Goal: Task Accomplishment & Management: Use online tool/utility

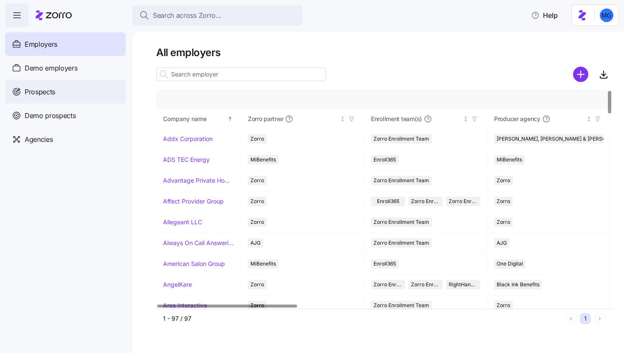
click at [91, 87] on div "Prospects" at bounding box center [65, 92] width 121 height 24
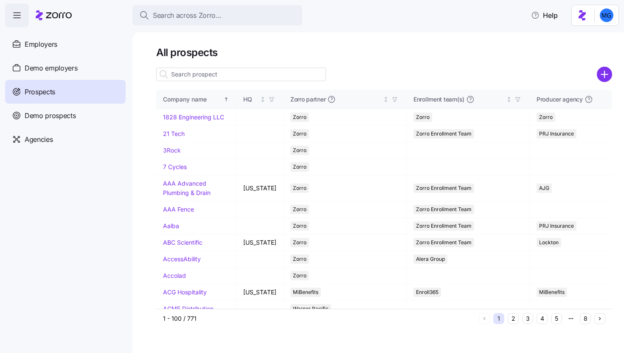
click at [250, 77] on input at bounding box center [241, 74] width 170 height 14
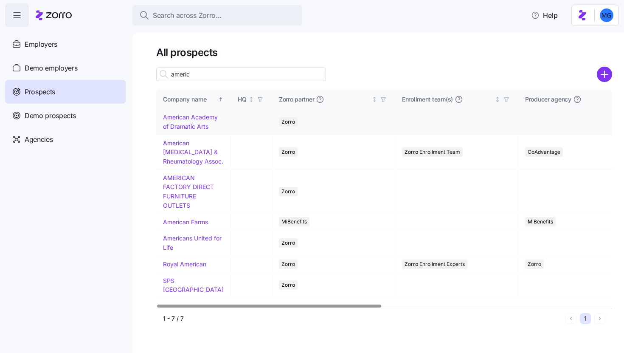
type input "americ"
click at [183, 130] on link "American Academy of Dramatic Arts" at bounding box center [190, 121] width 55 height 17
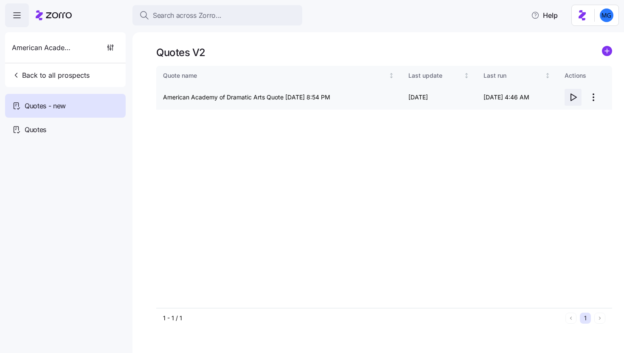
click at [573, 98] on icon "button" at bounding box center [573, 97] width 10 height 10
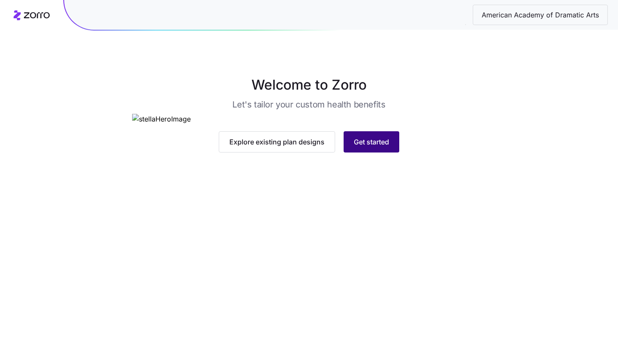
click at [379, 147] on span "Get started" at bounding box center [371, 142] width 35 height 10
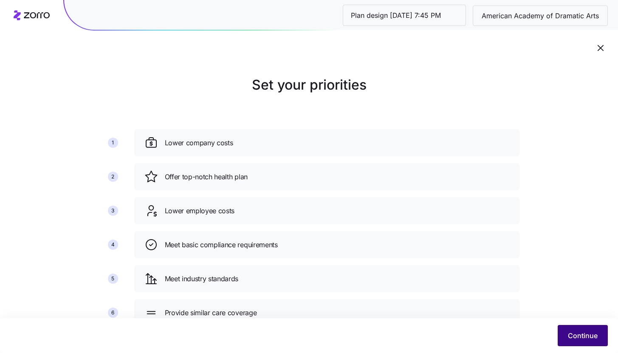
click at [588, 338] on span "Continue" at bounding box center [582, 335] width 30 height 10
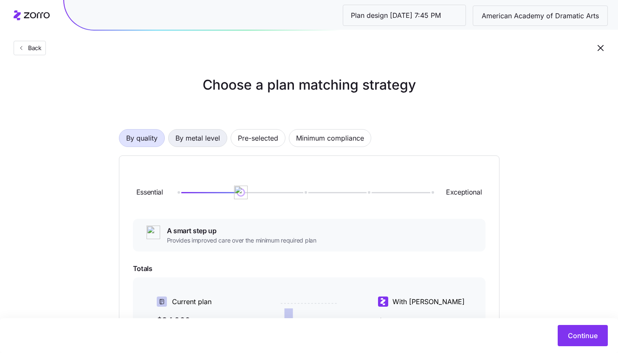
click at [221, 138] on button "By metal level" at bounding box center [197, 138] width 59 height 18
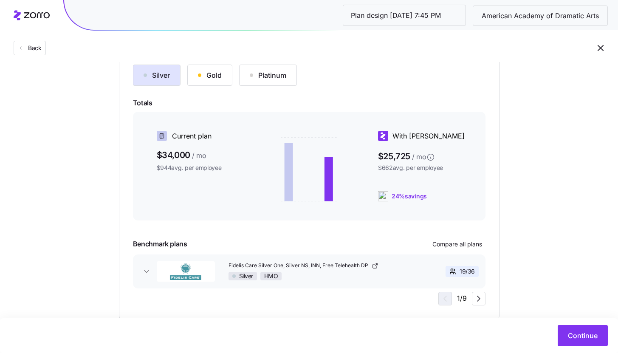
scroll to position [105, 0]
click at [583, 332] on span "Continue" at bounding box center [582, 335] width 30 height 10
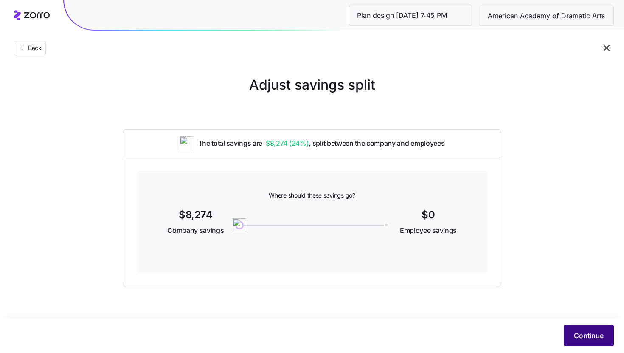
click at [586, 340] on span "Continue" at bounding box center [589, 335] width 30 height 10
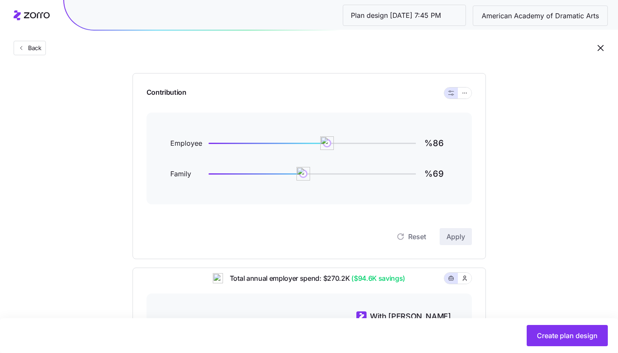
scroll to position [76, 0]
click at [465, 97] on button "button" at bounding box center [465, 92] width 14 height 11
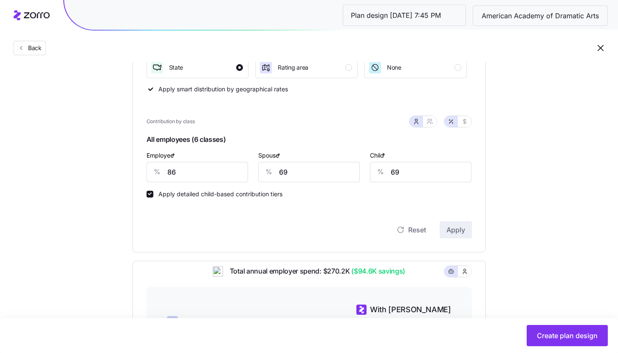
scroll to position [155, 0]
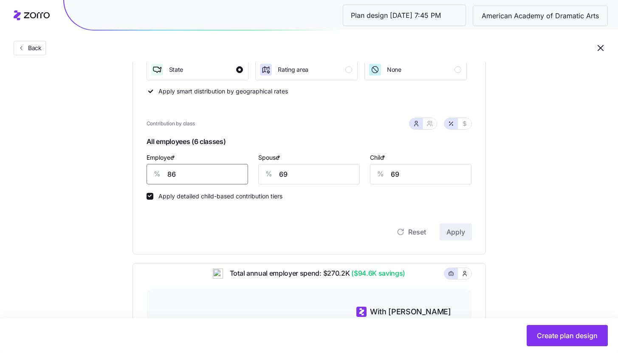
click at [213, 177] on input "86" at bounding box center [196, 174] width 101 height 20
click at [175, 175] on input "86" at bounding box center [196, 174] width 101 height 20
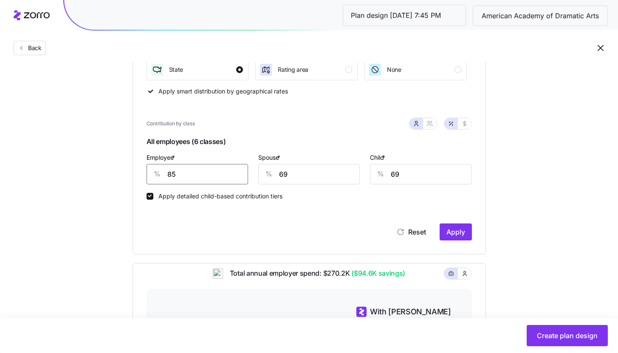
type input "85"
click at [449, 234] on span "Apply" at bounding box center [455, 232] width 19 height 10
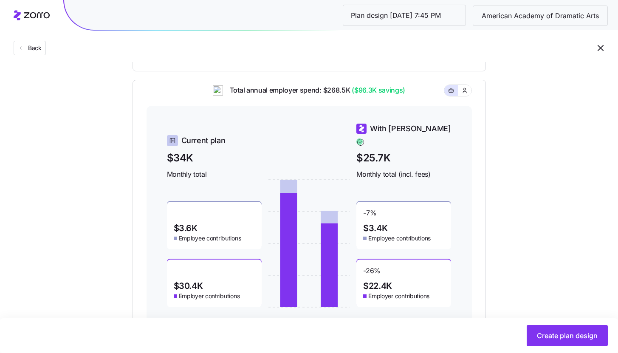
scroll to position [370, 0]
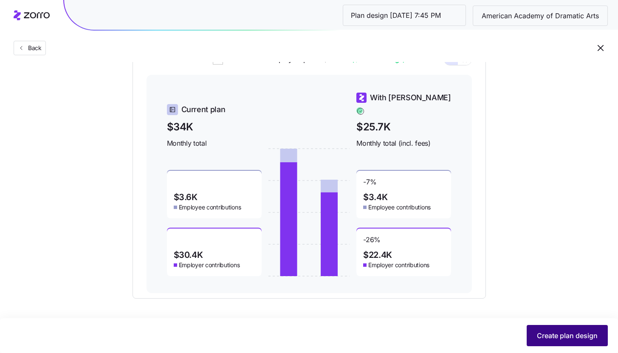
click at [556, 340] on span "Create plan design" at bounding box center [566, 335] width 61 height 10
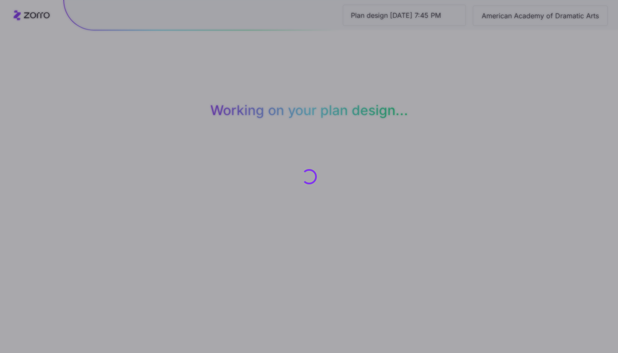
scroll to position [0, 0]
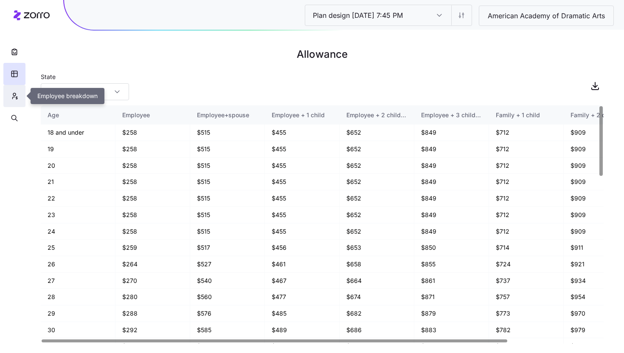
click at [12, 94] on icon "button" at bounding box center [15, 96] width 8 height 8
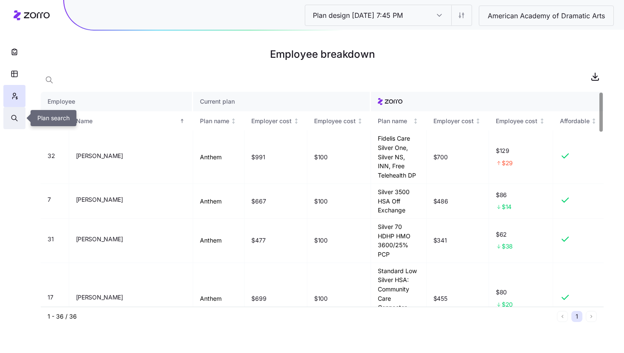
click at [11, 112] on button "button" at bounding box center [14, 118] width 22 height 22
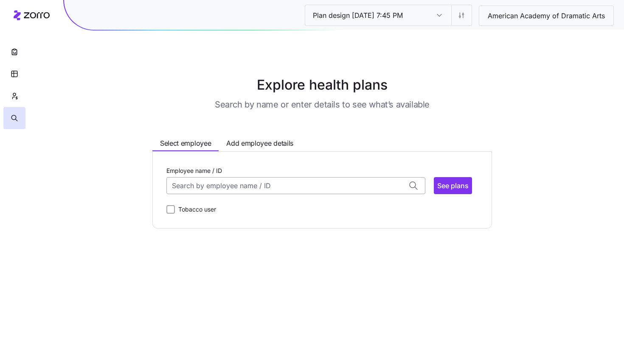
click at [196, 180] on input "Employee name / ID" at bounding box center [295, 185] width 259 height 17
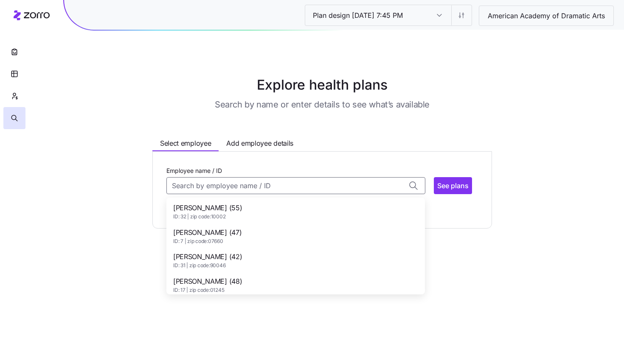
click at [242, 204] on div "Barbara Rubin (55) ID: 32 | zip code: 10002" at bounding box center [295, 211] width 255 height 25
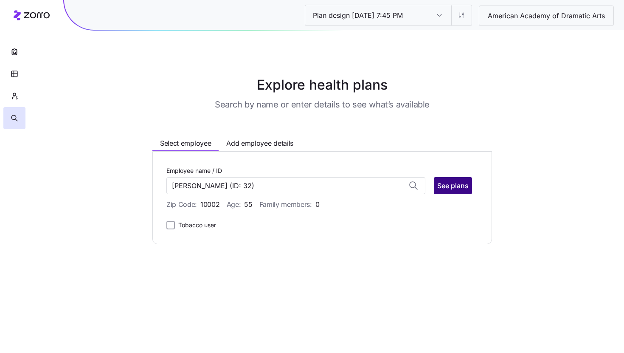
type input "Barbara Rubin"
click at [451, 186] on span "See plans" at bounding box center [452, 185] width 31 height 10
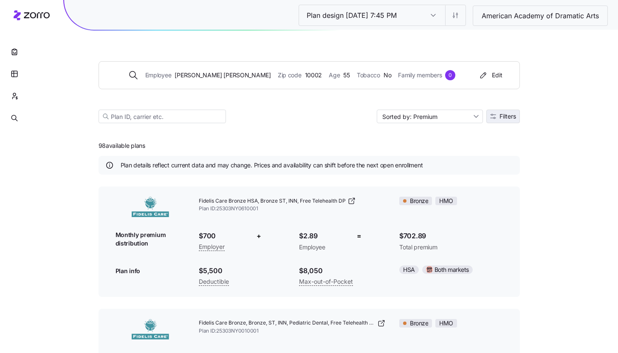
click at [508, 118] on span "Filters" at bounding box center [507, 116] width 17 height 6
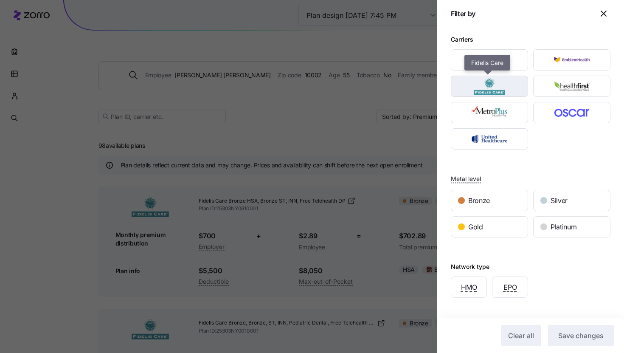
click at [515, 90] on img "button" at bounding box center [489, 86] width 62 height 17
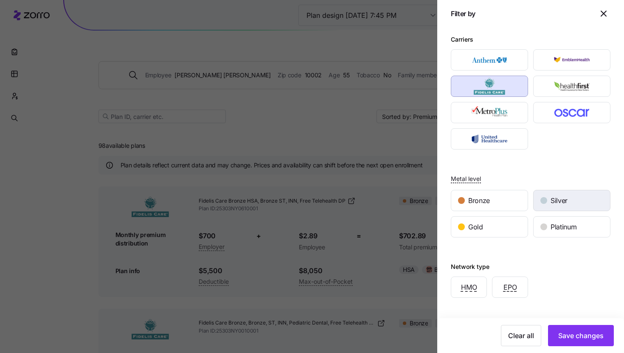
click at [565, 202] on div "Silver" at bounding box center [572, 200] width 76 height 20
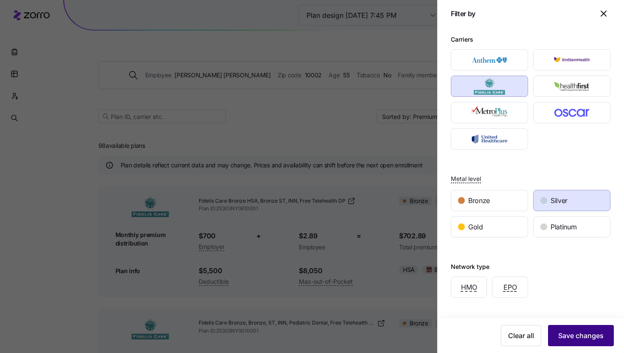
click at [567, 337] on span "Save changes" at bounding box center [580, 335] width 45 height 10
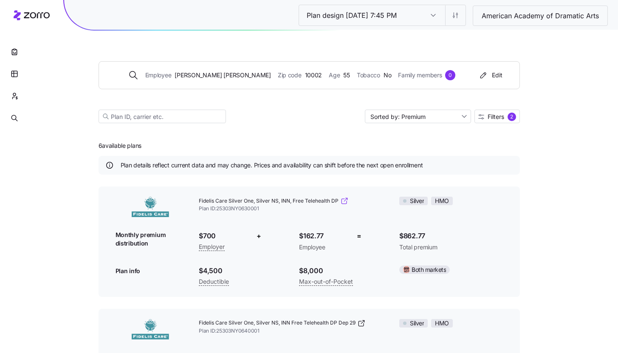
click at [342, 203] on icon at bounding box center [344, 201] width 8 height 8
click at [433, 117] on input "Sorted by: Premium" at bounding box center [418, 117] width 106 height 14
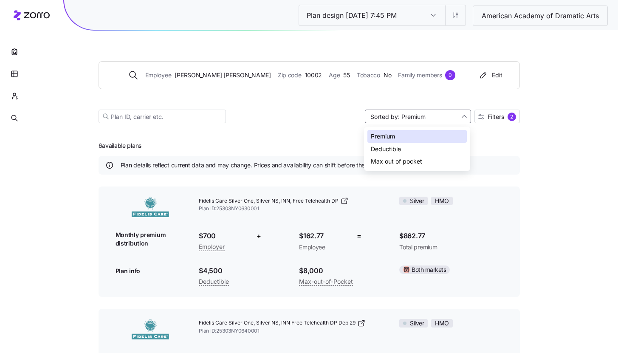
click at [416, 163] on div "Max out of pocket" at bounding box center [416, 161] width 99 height 13
type input "Sorted by: Max out of pocket"
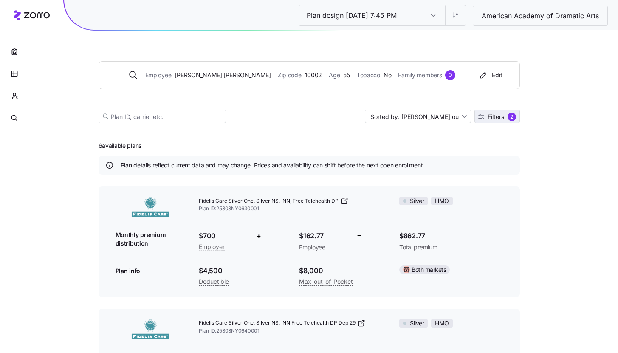
click at [506, 116] on span "Filters 2" at bounding box center [497, 116] width 38 height 8
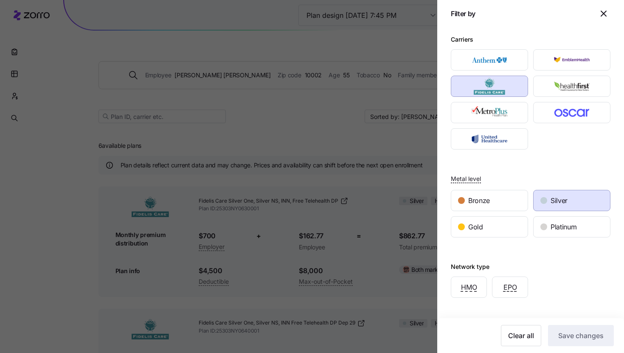
click at [508, 347] on div "Clear all Save changes" at bounding box center [530, 335] width 187 height 35
click at [511, 342] on button "Clear all" at bounding box center [521, 335] width 40 height 21
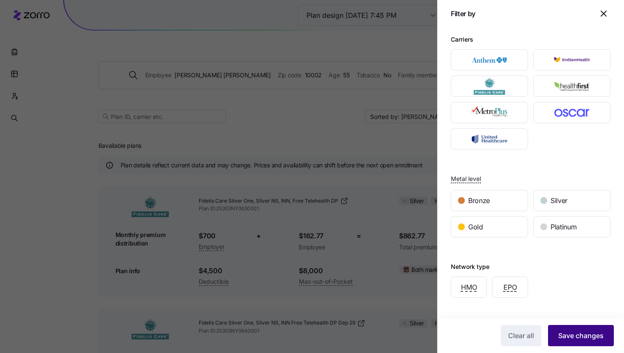
click at [565, 338] on span "Save changes" at bounding box center [580, 335] width 45 height 10
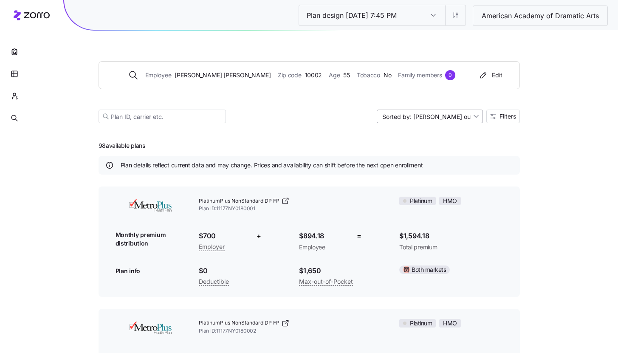
click at [461, 117] on input "Sorted by: Max out of pocket" at bounding box center [429, 117] width 106 height 14
click at [448, 161] on div "Max out of pocket" at bounding box center [428, 161] width 99 height 13
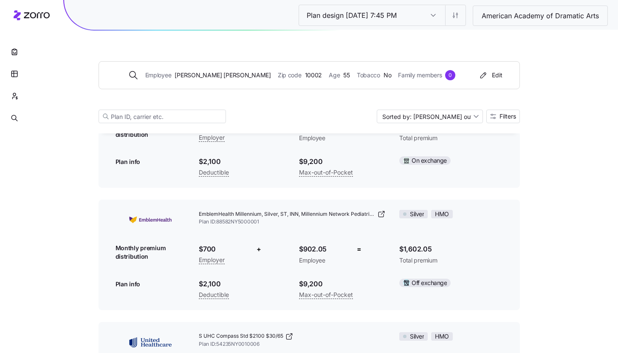
scroll to position [11796, 0]
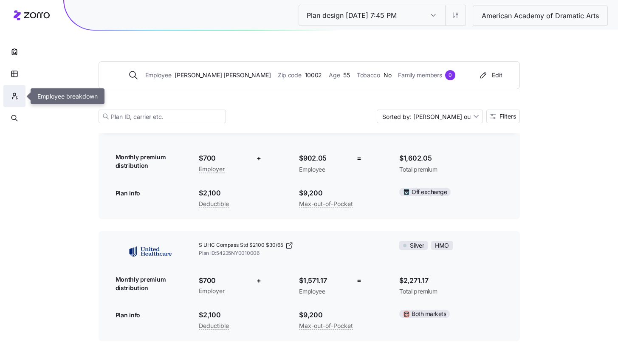
click at [12, 96] on icon "button" at bounding box center [15, 96] width 8 height 8
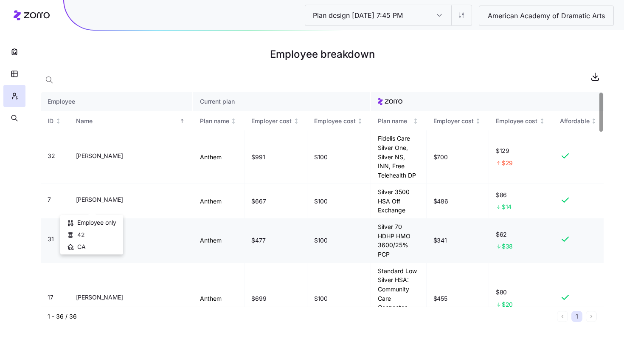
click at [90, 235] on span "Brian Roach" at bounding box center [99, 239] width 47 height 8
click at [11, 117] on icon "button" at bounding box center [13, 117] width 5 height 5
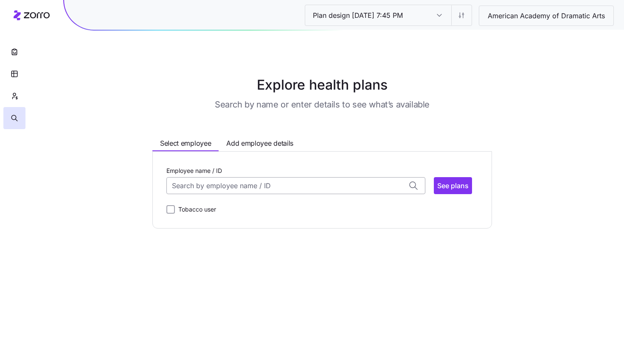
click at [197, 193] on input "Employee name / ID" at bounding box center [295, 185] width 259 height 17
click at [226, 208] on span "Brian Roach (42)" at bounding box center [207, 207] width 69 height 11
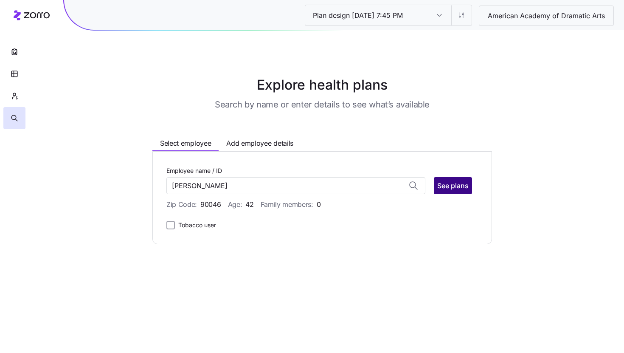
click at [452, 191] on button "See plans" at bounding box center [453, 185] width 38 height 17
type input "Brian Roach (ID: 31)"
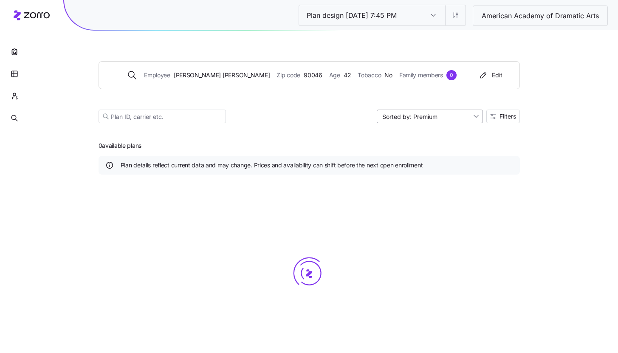
click at [466, 115] on input "Sorted by: Premium" at bounding box center [429, 117] width 106 height 14
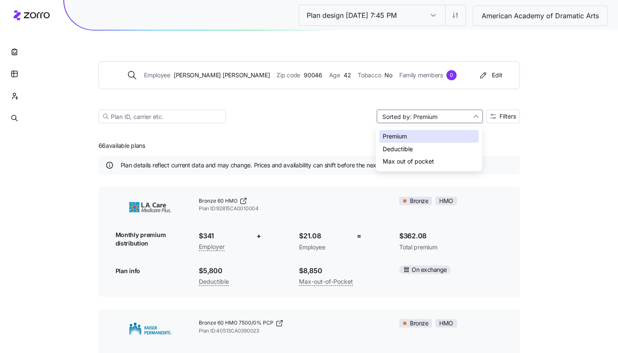
click at [451, 156] on div "Max out of pocket" at bounding box center [428, 161] width 99 height 13
type input "Sorted by: Max out of pocket"
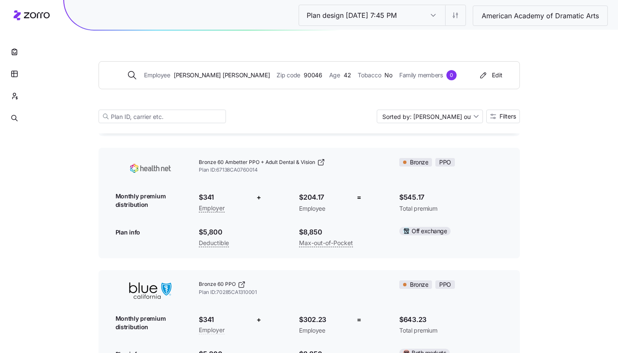
scroll to position [7890, 0]
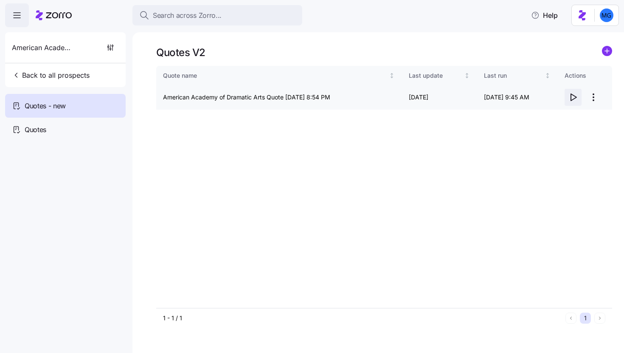
click at [573, 97] on icon "button" at bounding box center [573, 97] width 10 height 10
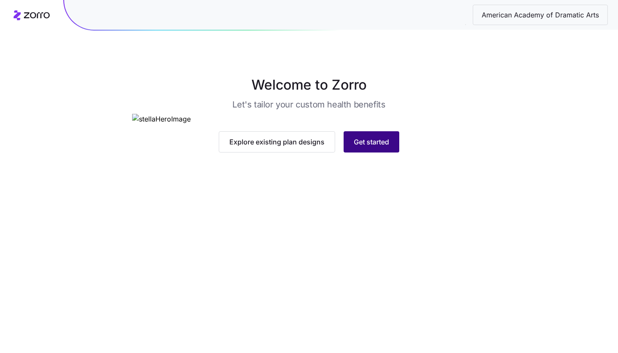
click at [352, 152] on button "Get started" at bounding box center [371, 141] width 56 height 21
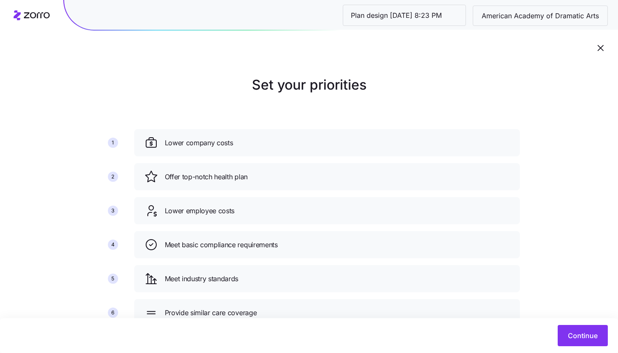
click at [581, 323] on div "Continue" at bounding box center [309, 335] width 618 height 35
click at [578, 350] on div "Continue" at bounding box center [309, 335] width 618 height 35
click at [575, 333] on span "Continue" at bounding box center [582, 335] width 30 height 10
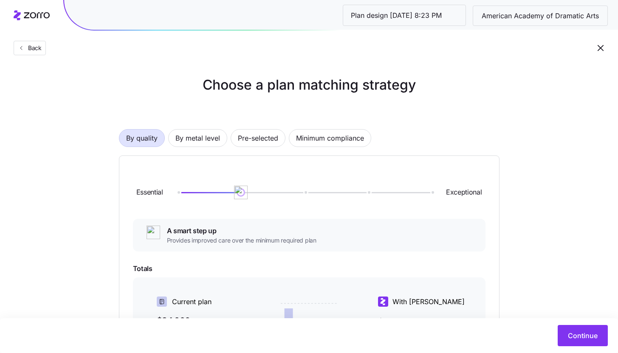
click at [194, 149] on div "By quality By metal level Pre-selected Minimum compliance Essential Exceptional…" at bounding box center [309, 293] width 380 height 383
click at [194, 137] on span "By metal level" at bounding box center [197, 137] width 45 height 17
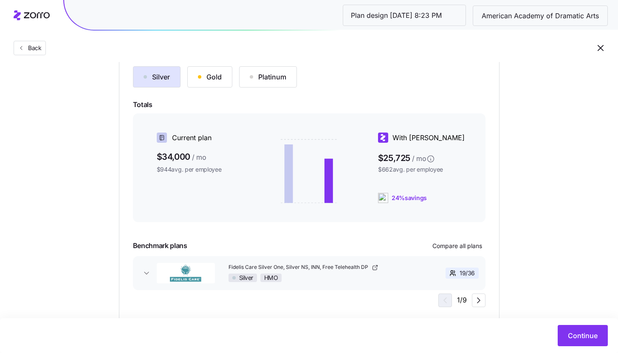
scroll to position [126, 0]
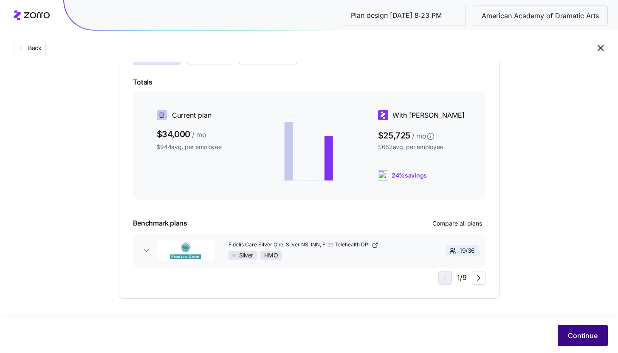
click at [580, 327] on button "Continue" at bounding box center [582, 335] width 50 height 21
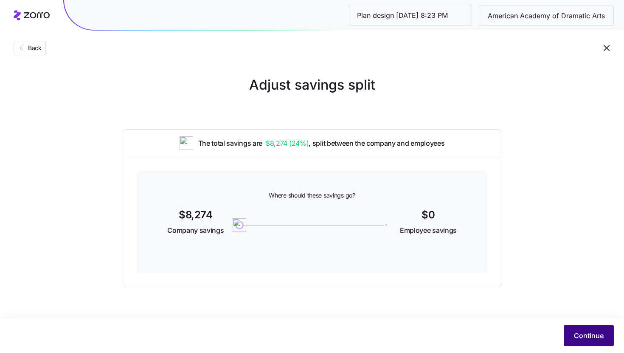
click at [586, 337] on span "Continue" at bounding box center [589, 335] width 30 height 10
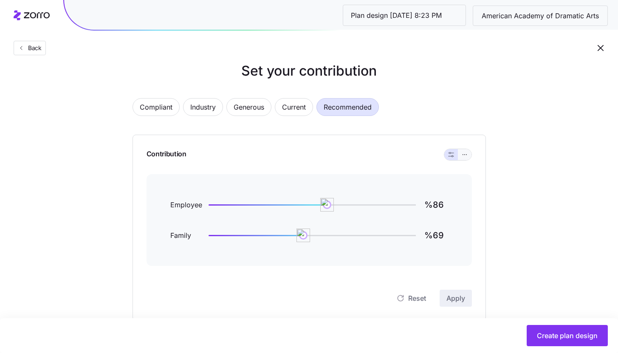
click at [460, 152] on button "button" at bounding box center [465, 154] width 14 height 11
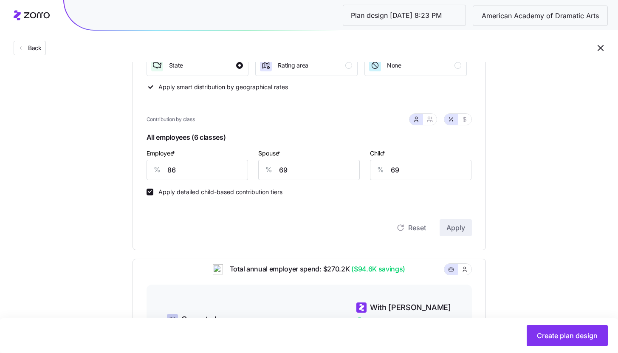
scroll to position [117, 0]
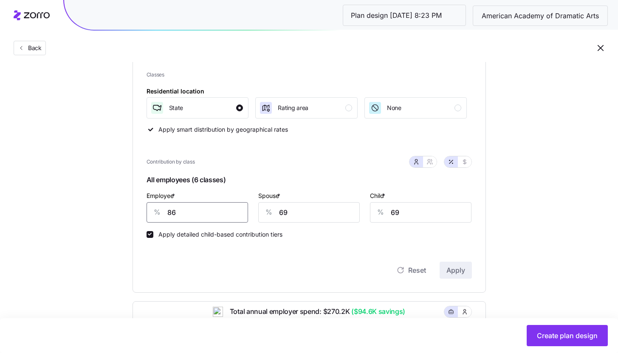
click at [200, 213] on input "86" at bounding box center [196, 212] width 101 height 20
type input "85"
type input "0"
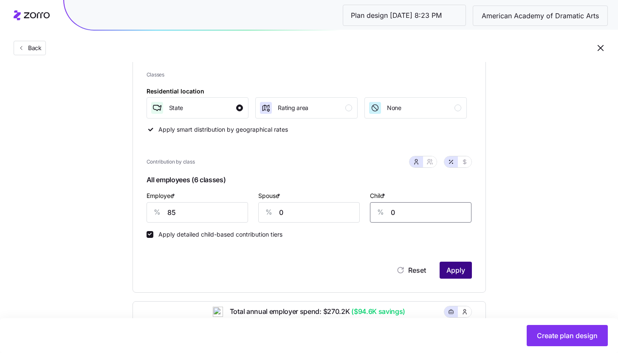
type input "0"
click at [464, 275] on button "Apply" at bounding box center [455, 269] width 32 height 17
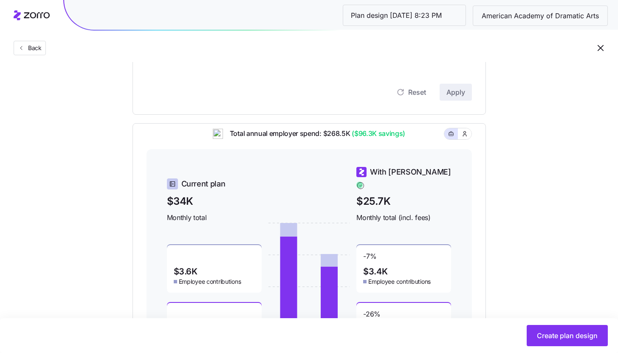
scroll to position [370, 0]
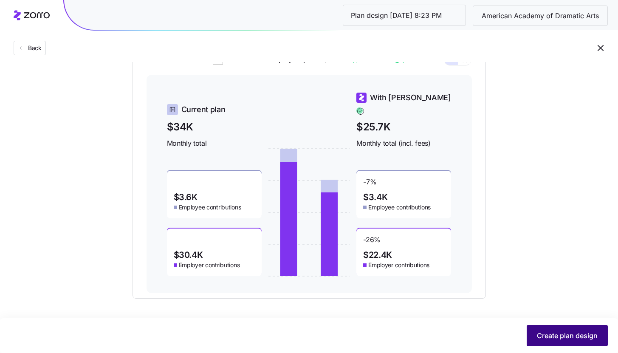
click at [576, 334] on span "Create plan design" at bounding box center [566, 335] width 61 height 10
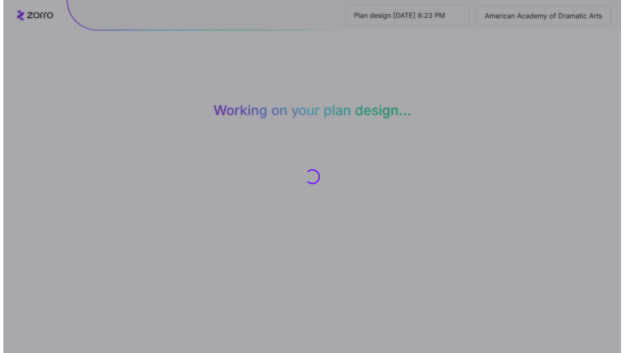
scroll to position [0, 0]
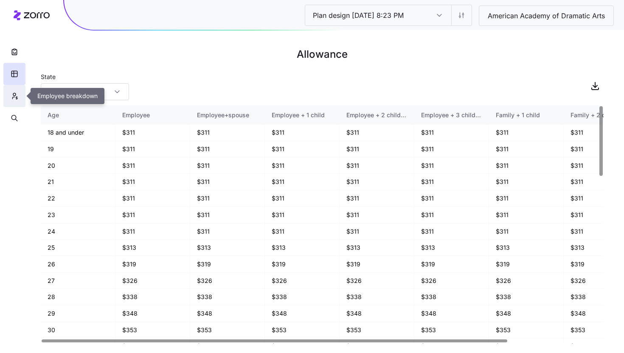
click at [16, 98] on icon "button" at bounding box center [15, 96] width 8 height 8
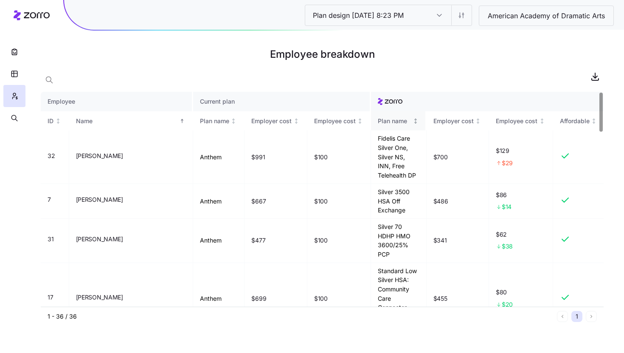
click at [414, 122] on icon "Not sorted" at bounding box center [416, 121] width 6 height 6
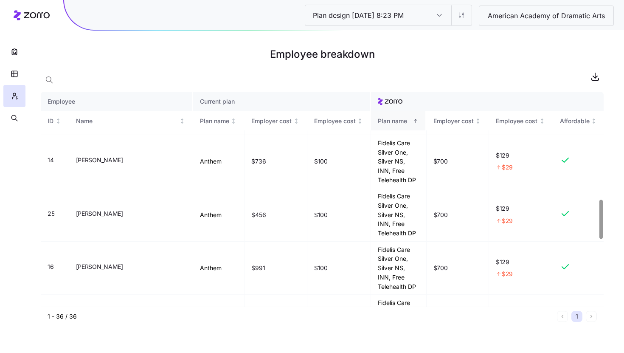
scroll to position [590, 0]
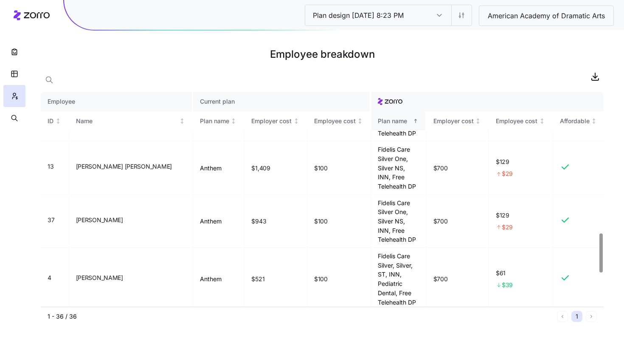
scroll to position [741, 0]
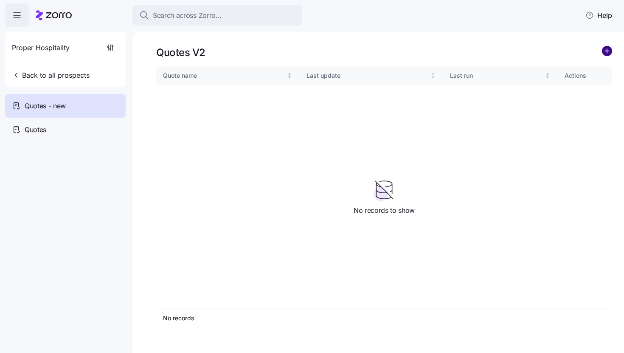
click at [607, 50] on circle "add icon" at bounding box center [606, 50] width 9 height 9
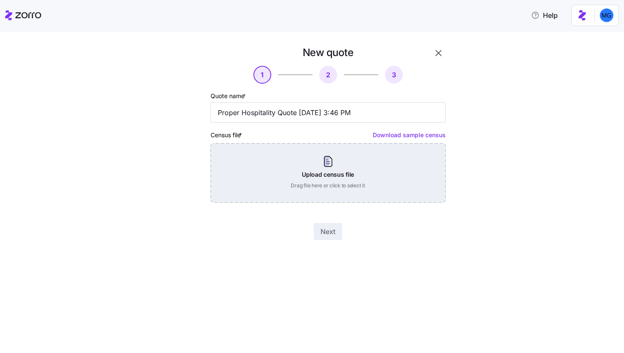
click at [338, 170] on div "Upload census file Drag file here or click to select it" at bounding box center [328, 172] width 235 height 59
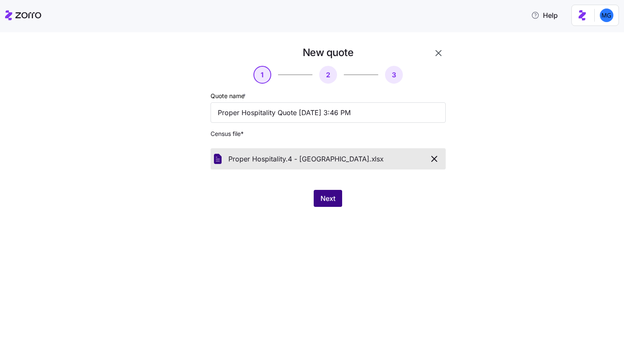
click at [333, 201] on span "Next" at bounding box center [327, 198] width 15 height 10
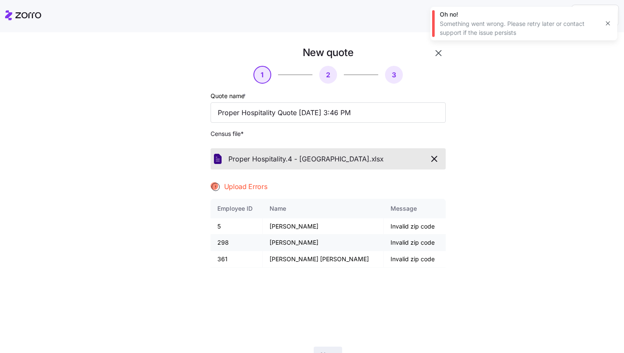
click at [220, 243] on td "298" at bounding box center [237, 242] width 53 height 17
copy td "298"
click at [221, 259] on td "361" at bounding box center [237, 259] width 53 height 17
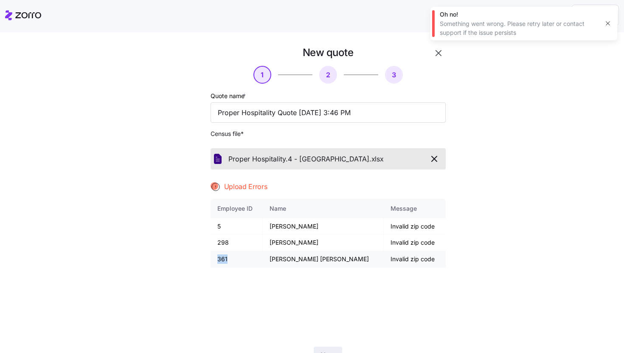
copy td "361"
click at [607, 23] on icon "button" at bounding box center [608, 24] width 4 height 4
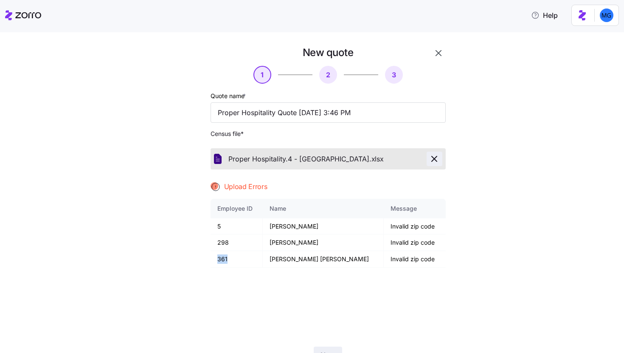
click at [429, 160] on icon "button" at bounding box center [434, 159] width 10 height 10
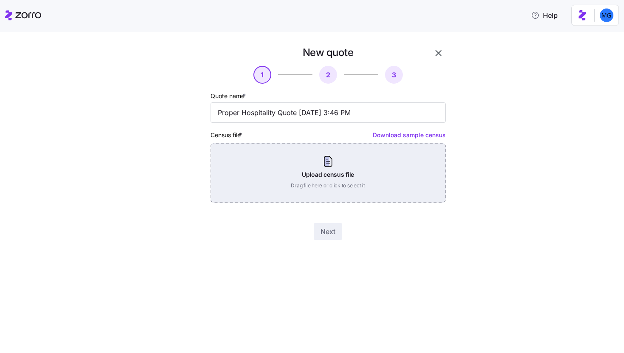
click at [343, 164] on div "Upload census file Drag file here or click to select it" at bounding box center [328, 172] width 235 height 59
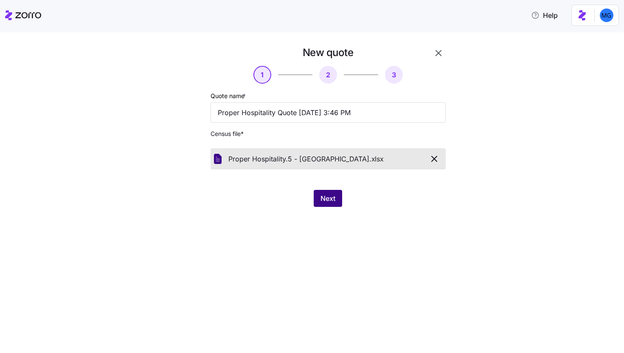
click at [334, 206] on button "Next" at bounding box center [328, 198] width 28 height 17
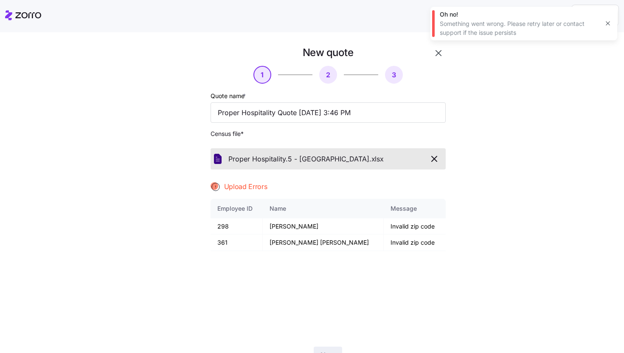
click at [605, 26] on icon "button" at bounding box center [607, 23] width 7 height 7
click at [436, 53] on icon "button" at bounding box center [438, 53] width 10 height 10
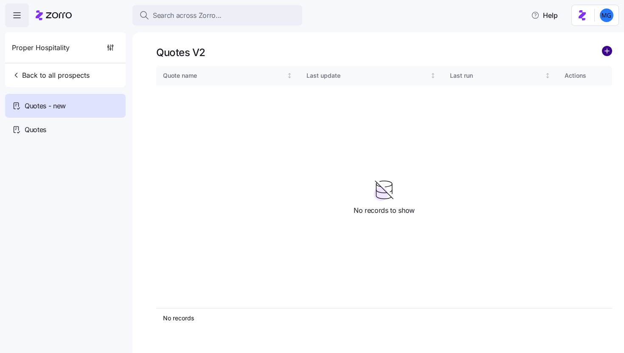
click at [608, 53] on circle "add icon" at bounding box center [606, 50] width 9 height 9
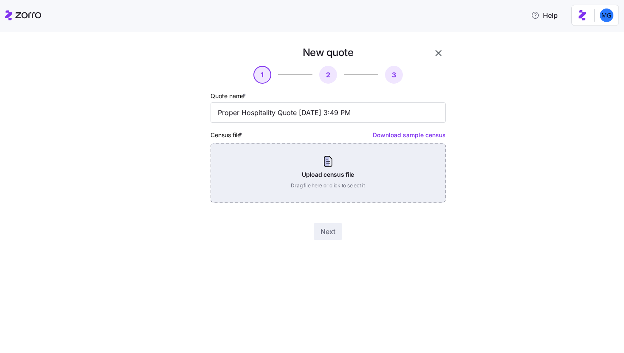
click at [337, 169] on div "Upload census file Drag file here or click to select it" at bounding box center [328, 172] width 235 height 59
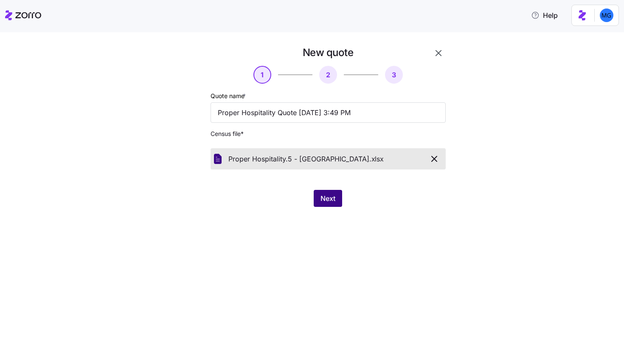
click at [337, 203] on button "Next" at bounding box center [328, 198] width 28 height 17
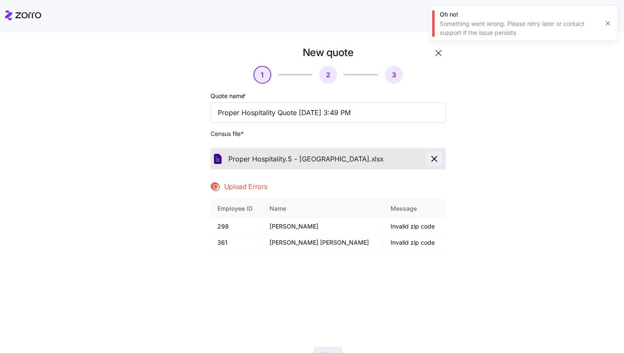
click at [430, 159] on icon "button" at bounding box center [434, 159] width 10 height 10
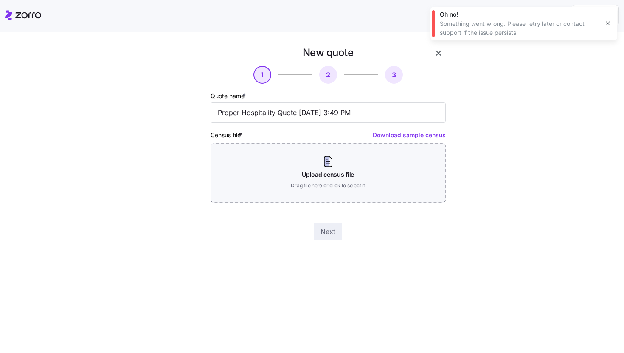
click at [604, 23] on icon "button" at bounding box center [607, 23] width 7 height 7
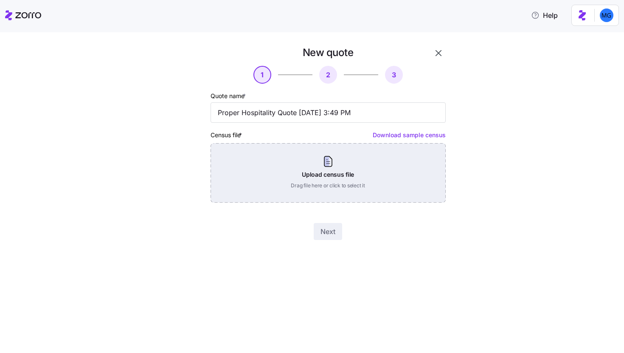
click at [312, 183] on div "Upload census file Drag file here or click to select it" at bounding box center [328, 172] width 235 height 59
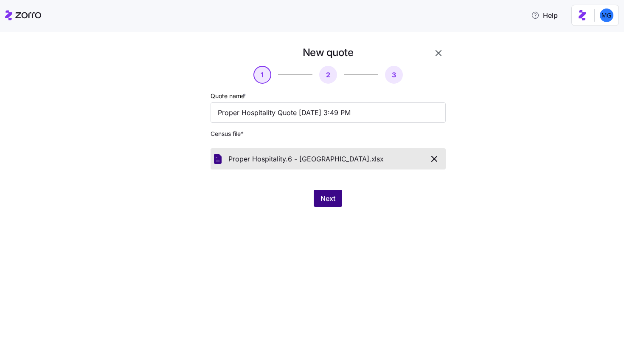
click at [325, 201] on span "Next" at bounding box center [327, 198] width 15 height 10
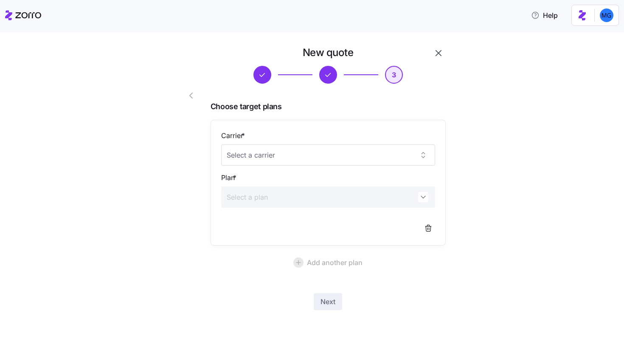
click at [319, 310] on div "New quote 3 Choose target plans Carrier * Plan * Add another plan Next" at bounding box center [317, 183] width 297 height 274
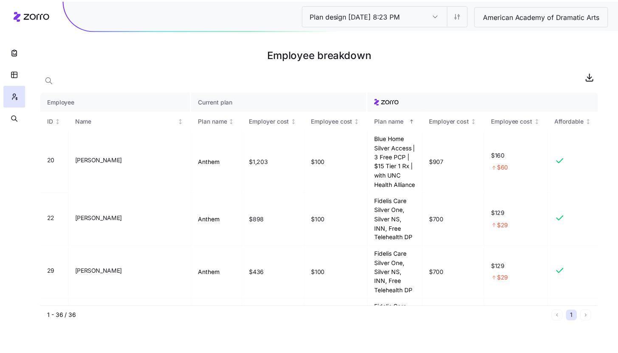
scroll to position [741, 0]
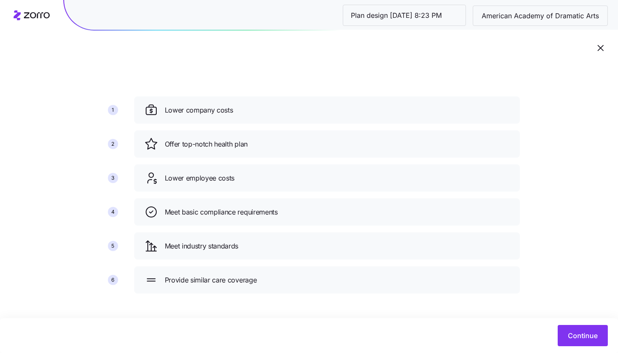
scroll to position [34, 0]
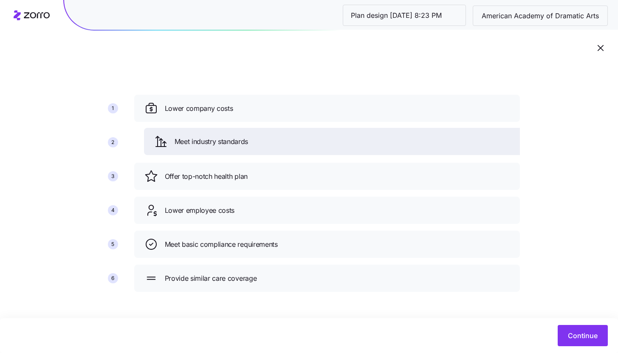
drag, startPoint x: 262, startPoint y: 246, endPoint x: 272, endPoint y: 138, distance: 108.2
click at [272, 138] on div "Meet industry standards" at bounding box center [336, 142] width 365 height 14
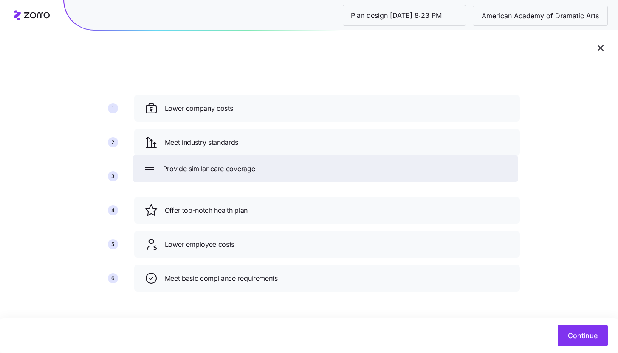
drag, startPoint x: 276, startPoint y: 277, endPoint x: 271, endPoint y: 153, distance: 124.1
click at [271, 162] on div "Provide similar care coverage" at bounding box center [325, 169] width 365 height 14
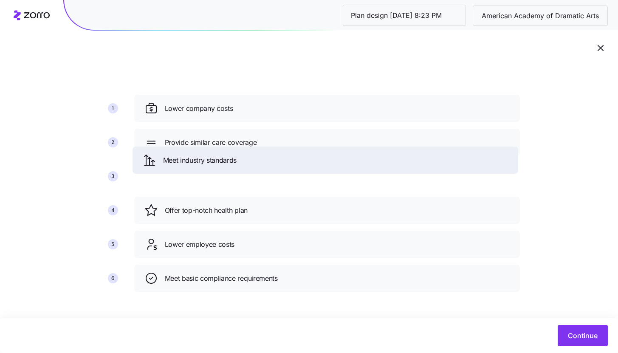
drag, startPoint x: 239, startPoint y: 158, endPoint x: 239, endPoint y: 136, distance: 22.5
click at [239, 153] on div "Meet industry standards" at bounding box center [325, 160] width 365 height 14
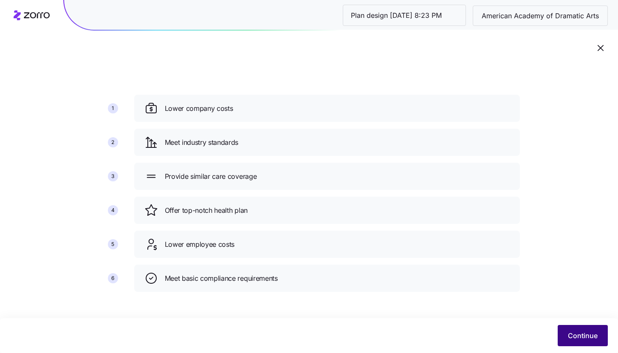
click at [568, 336] on span "Continue" at bounding box center [582, 335] width 30 height 10
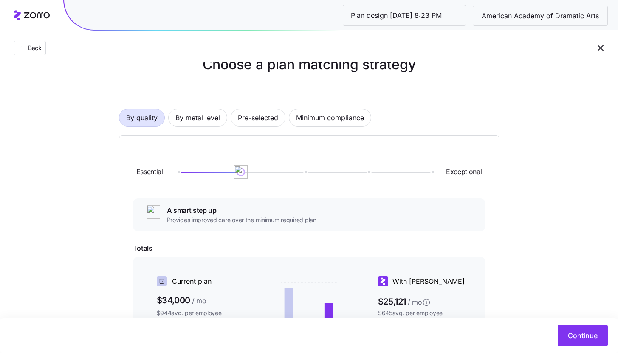
scroll to position [31, 0]
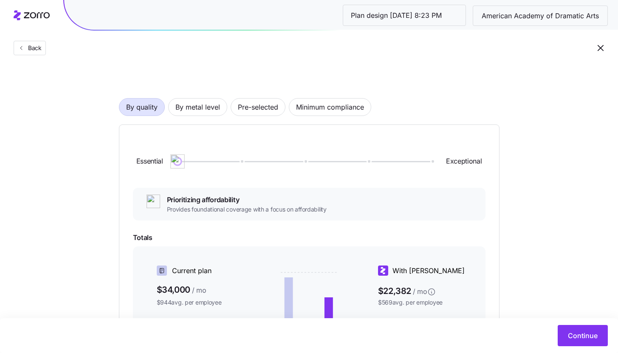
drag, startPoint x: 242, startPoint y: 163, endPoint x: 185, endPoint y: 163, distance: 56.9
click at [185, 163] on img at bounding box center [177, 161] width 14 height 14
drag, startPoint x: 180, startPoint y: 161, endPoint x: 436, endPoint y: 155, distance: 256.4
click at [436, 155] on img at bounding box center [431, 161] width 14 height 14
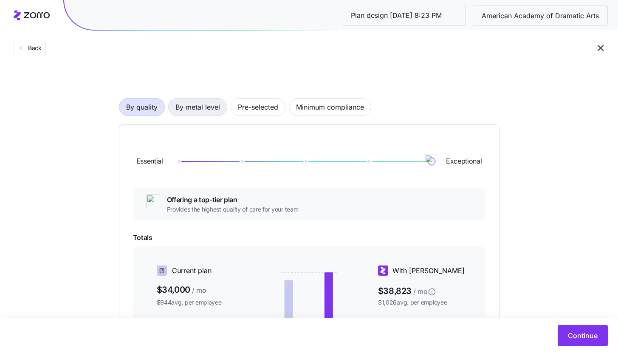
click at [180, 112] on span "By metal level" at bounding box center [197, 106] width 45 height 17
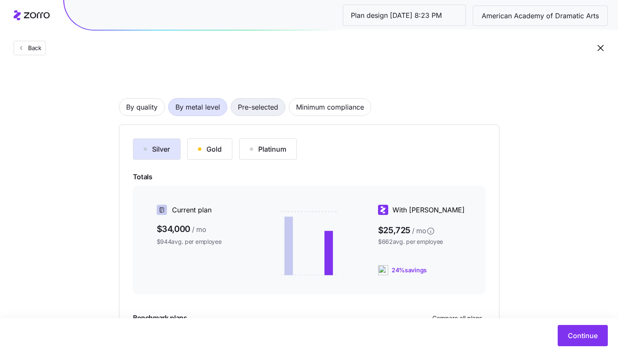
click at [261, 113] on span "Pre-selected" at bounding box center [258, 106] width 40 height 17
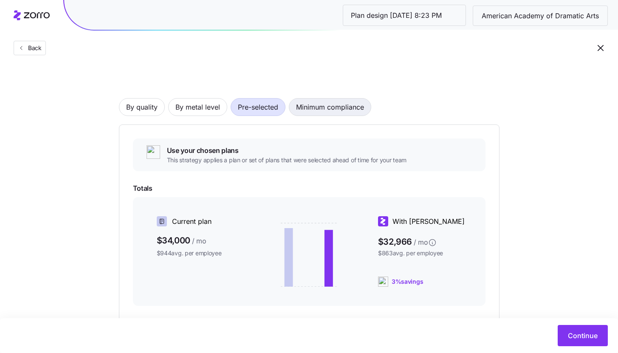
click at [320, 114] on span "Minimum compliance" at bounding box center [330, 106] width 68 height 17
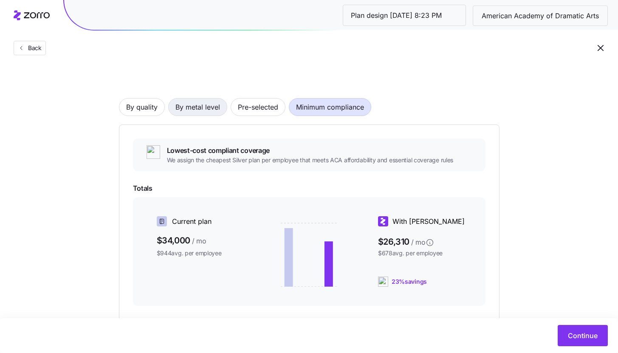
click at [206, 107] on span "By metal level" at bounding box center [197, 106] width 45 height 17
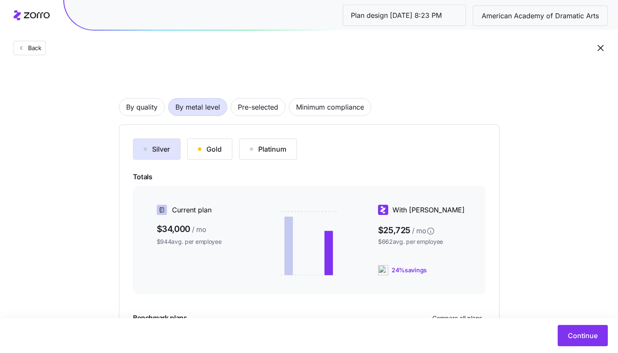
click at [155, 154] on button "Silver" at bounding box center [157, 148] width 48 height 21
click at [208, 157] on button "Gold" at bounding box center [209, 148] width 45 height 21
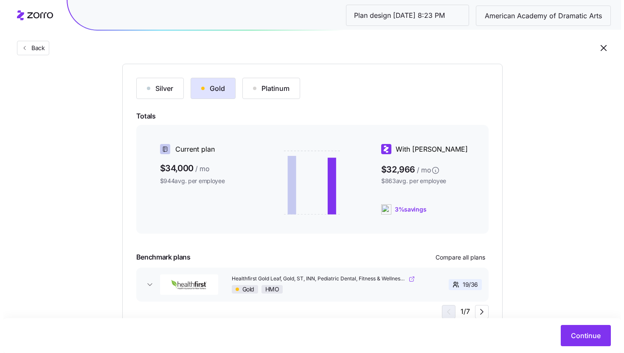
scroll to position [126, 0]
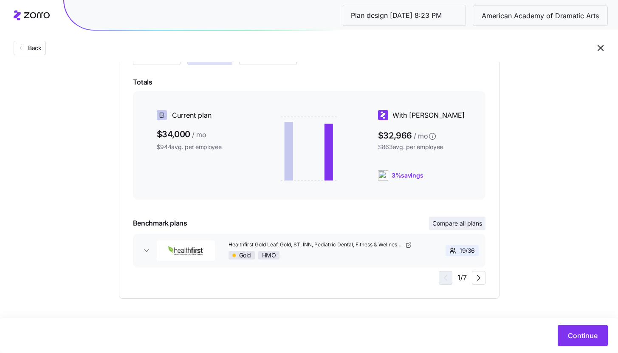
click at [467, 219] on span "Compare all plans" at bounding box center [457, 223] width 50 height 8
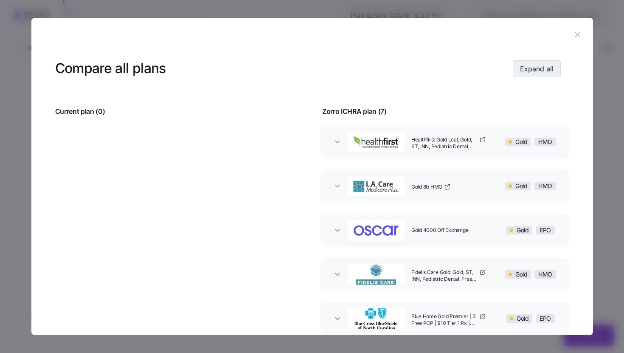
click at [513, 72] on button "Expand all" at bounding box center [537, 68] width 48 height 17
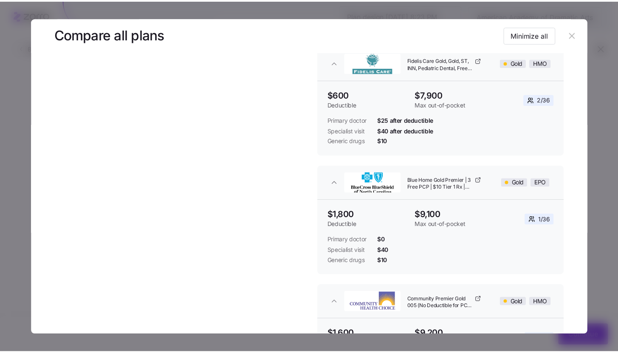
scroll to position [484, 0]
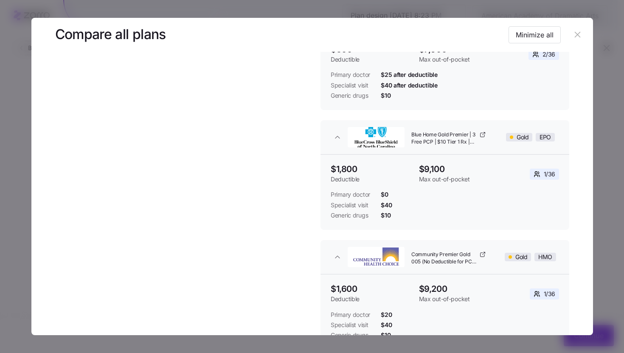
click at [601, 262] on div at bounding box center [312, 176] width 624 height 353
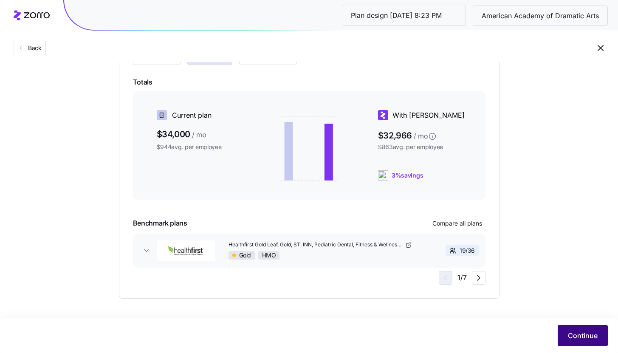
click at [577, 333] on span "Continue" at bounding box center [582, 335] width 30 height 10
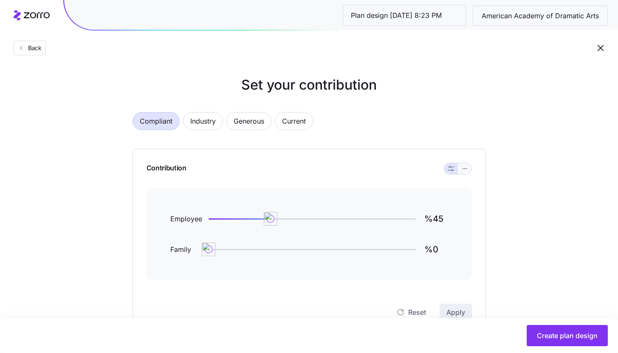
click at [466, 170] on icon "button" at bounding box center [464, 168] width 6 height 10
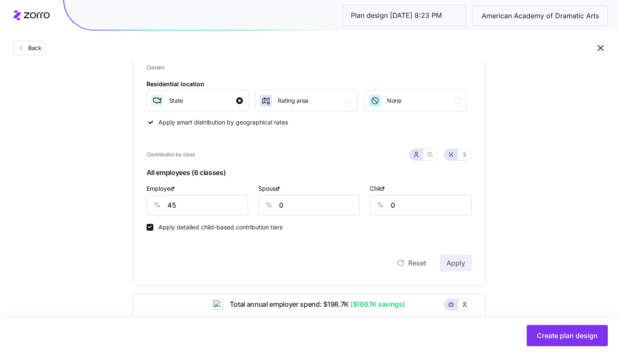
scroll to position [90, 0]
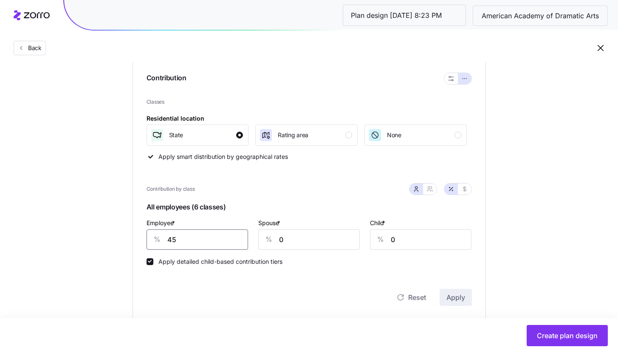
click at [197, 234] on input "45" at bounding box center [196, 239] width 101 height 20
type input "85"
type input "50"
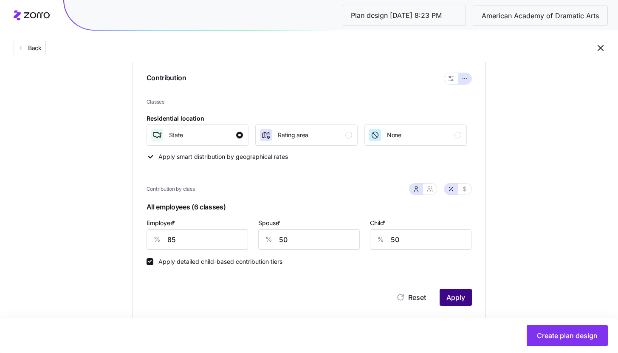
click at [455, 294] on span "Apply" at bounding box center [455, 297] width 19 height 10
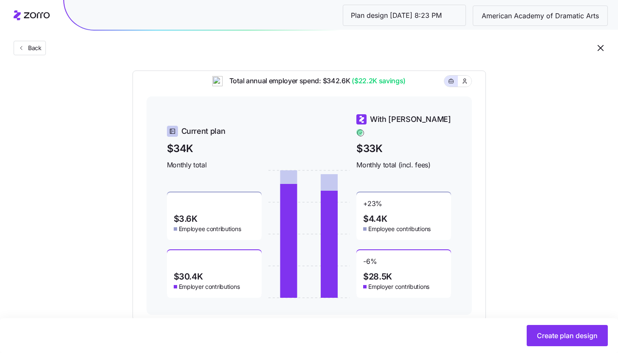
scroll to position [348, 0]
click at [553, 329] on button "Create plan design" at bounding box center [566, 335] width 81 height 21
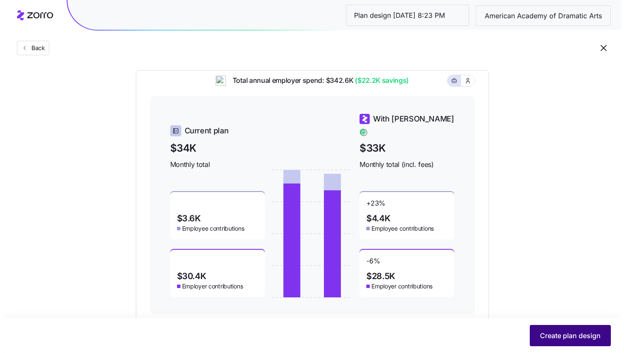
scroll to position [0, 0]
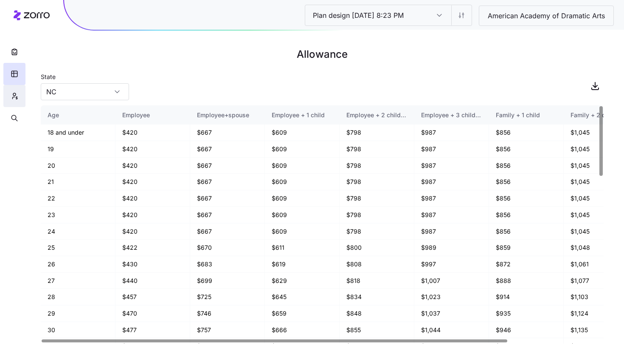
click at [15, 98] on icon "button" at bounding box center [15, 96] width 8 height 8
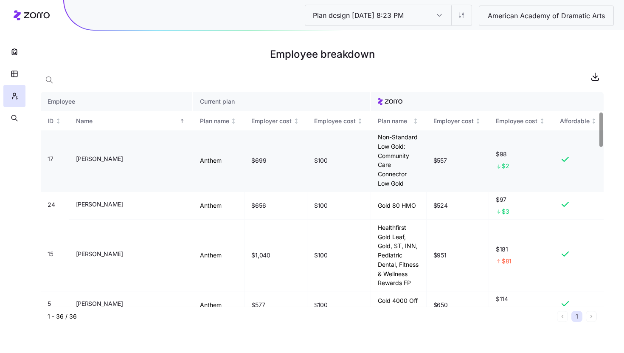
scroll to position [132, 0]
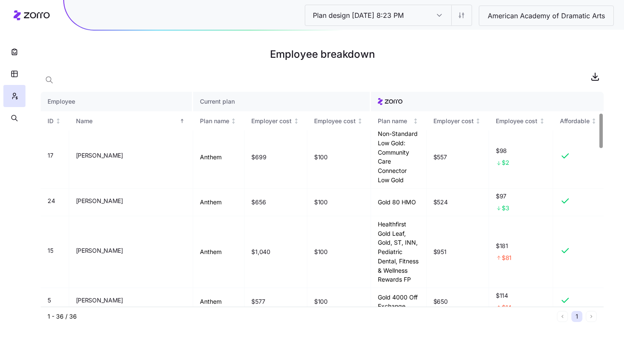
drag, startPoint x: 346, startPoint y: 247, endPoint x: 380, endPoint y: 249, distance: 33.6
click at [380, 316] on td "medicare" at bounding box center [398, 330] width 55 height 28
click at [371, 316] on td "medicare" at bounding box center [398, 330] width 55 height 28
drag, startPoint x: 435, startPoint y: 246, endPoint x: 449, endPoint y: 246, distance: 14.0
click at [449, 316] on td "$330" at bounding box center [458, 330] width 63 height 28
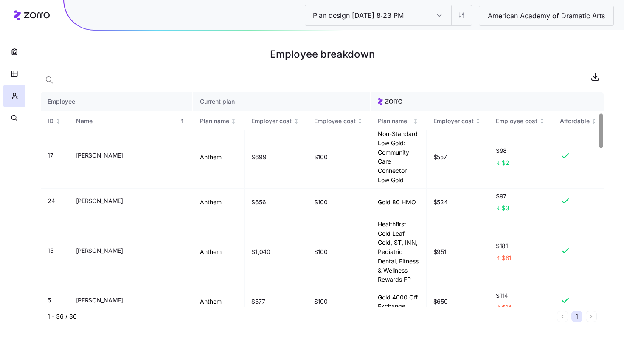
click at [442, 322] on div "1 - 36 / 36 1" at bounding box center [322, 315] width 563 height 19
drag, startPoint x: 214, startPoint y: 244, endPoint x: 238, endPoint y: 246, distance: 23.8
click at [244, 316] on td "$1,434" at bounding box center [275, 330] width 63 height 28
drag, startPoint x: 434, startPoint y: 247, endPoint x: 452, endPoint y: 248, distance: 17.4
click at [452, 316] on td "$330" at bounding box center [458, 330] width 63 height 28
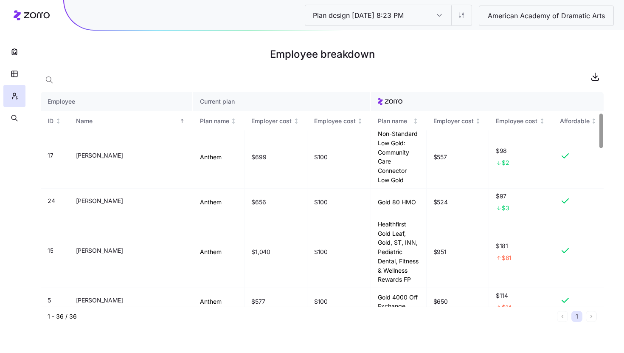
click at [440, 329] on main "Employee breakdown Employee Current plan ID Name Plan name Employer cost Employ…" at bounding box center [312, 176] width 624 height 353
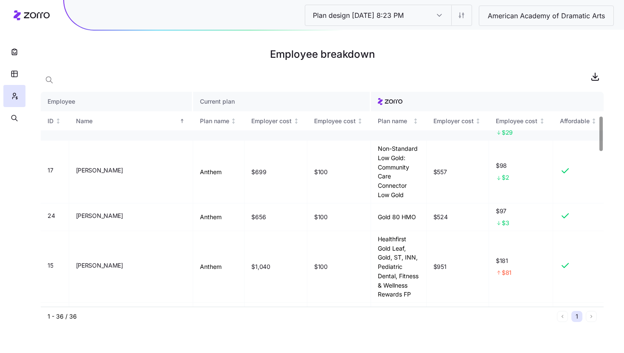
scroll to position [0, 0]
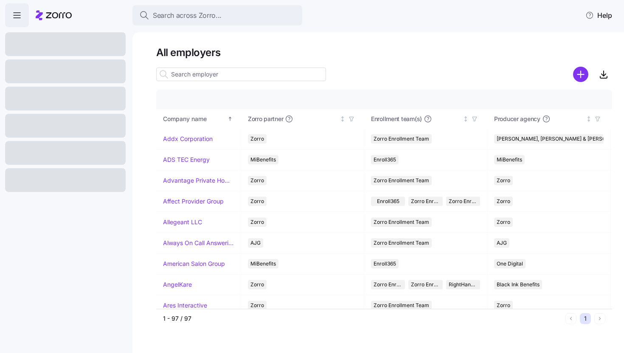
click at [142, 76] on div "All employers Company details Benefit status Company name [PERSON_NAME] partner…" at bounding box center [378, 192] width 492 height 320
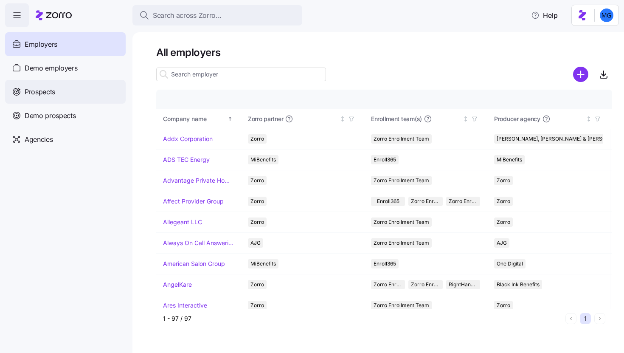
click at [83, 95] on div "Prospects" at bounding box center [65, 92] width 121 height 24
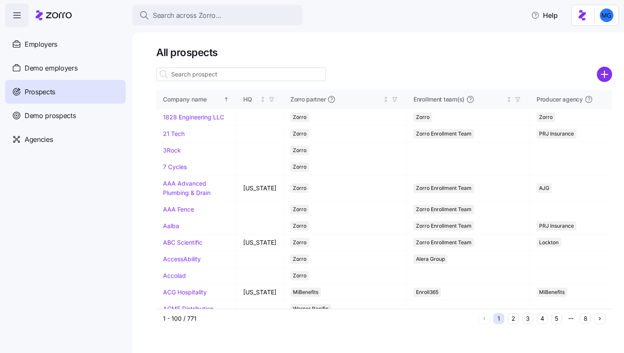
click at [228, 75] on input at bounding box center [241, 74] width 170 height 14
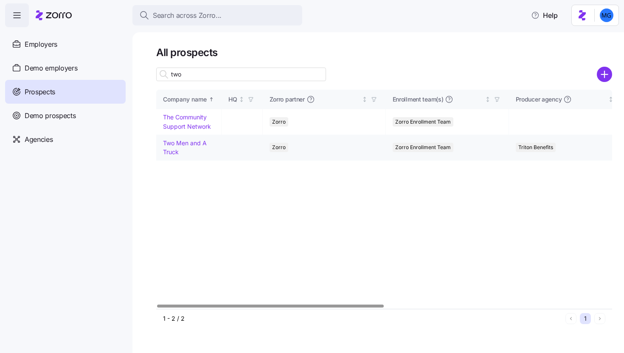
type input "two"
click at [188, 143] on link "Two Men and A Truck" at bounding box center [185, 147] width 44 height 17
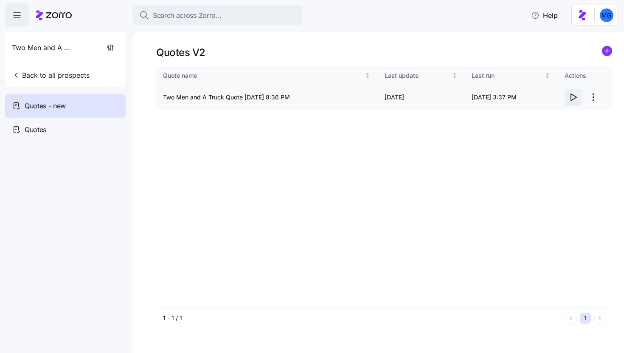
click at [572, 99] on icon "button" at bounding box center [573, 97] width 10 height 10
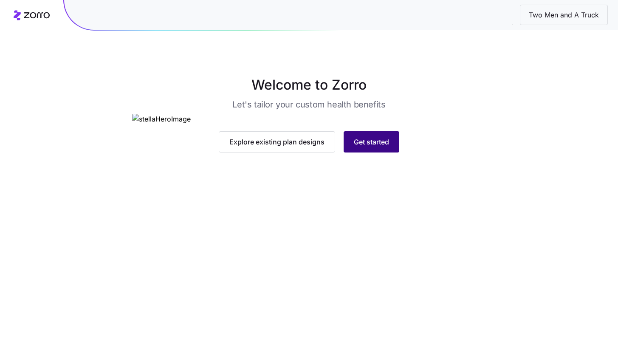
click at [384, 147] on span "Get started" at bounding box center [371, 142] width 35 height 10
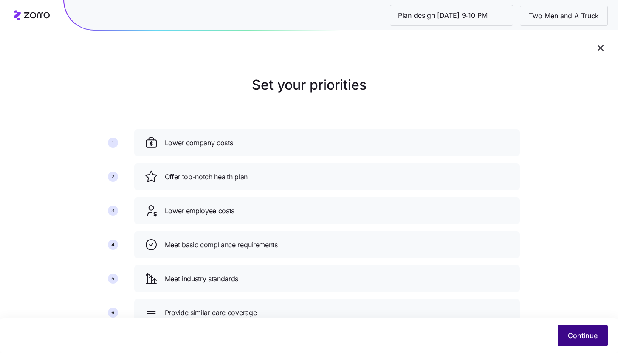
click at [570, 332] on span "Continue" at bounding box center [582, 335] width 30 height 10
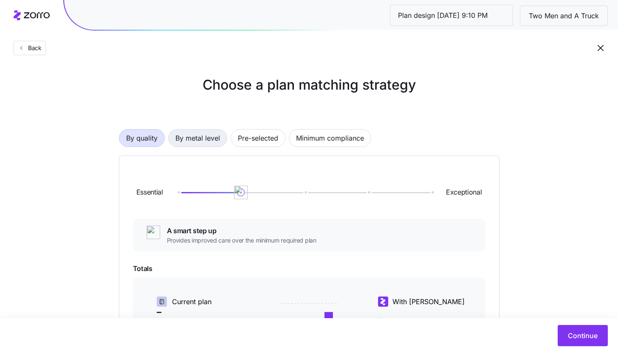
click at [172, 140] on button "By metal level" at bounding box center [197, 138] width 59 height 18
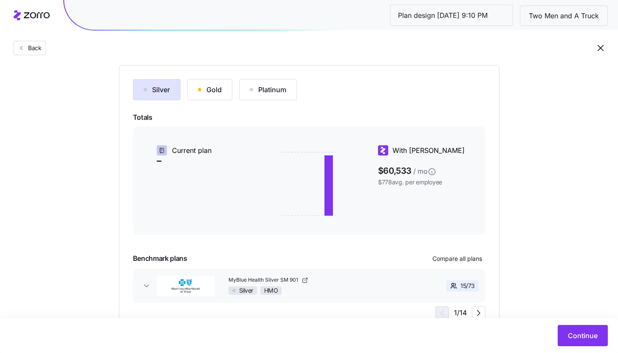
scroll to position [126, 0]
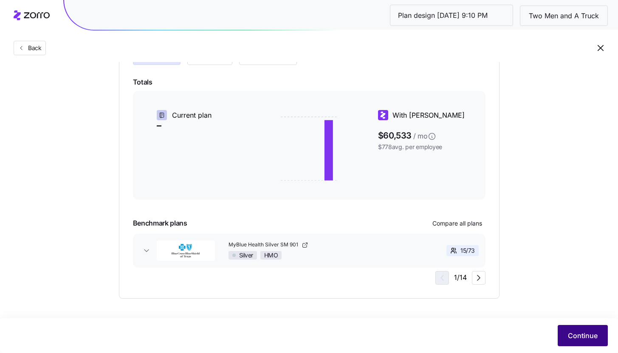
click at [576, 325] on div "Continue" at bounding box center [307, 335] width 599 height 21
click at [584, 330] on button "Continue" at bounding box center [582, 335] width 50 height 21
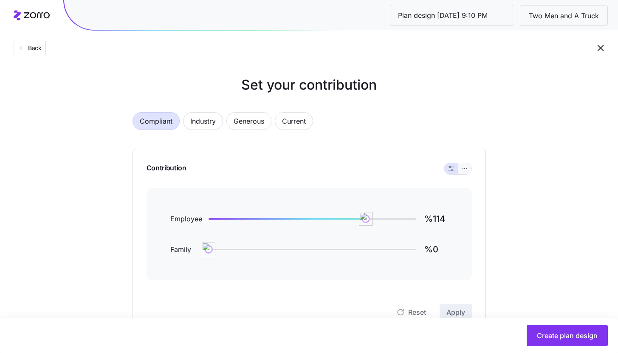
click at [461, 171] on span "button" at bounding box center [464, 168] width 7 height 7
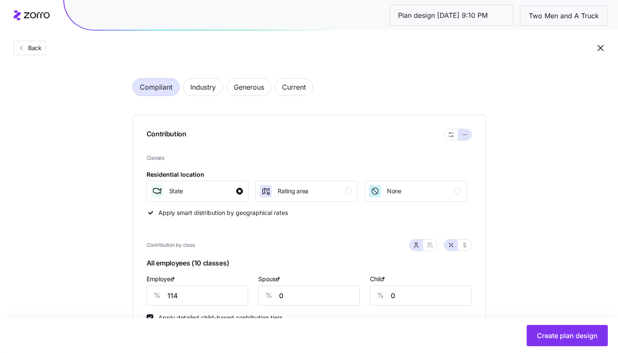
scroll to position [85, 0]
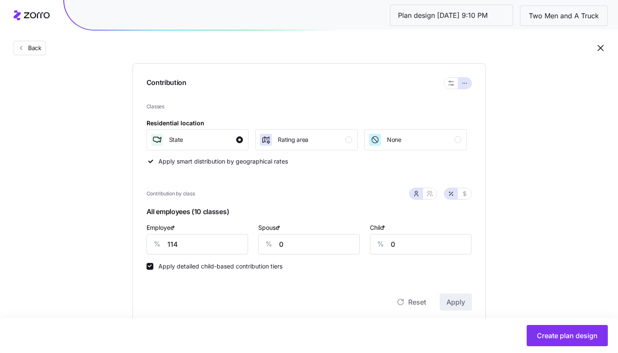
click at [195, 233] on div "Employee * % 114" at bounding box center [196, 238] width 101 height 32
click at [195, 240] on input "114" at bounding box center [196, 244] width 101 height 20
type input "80"
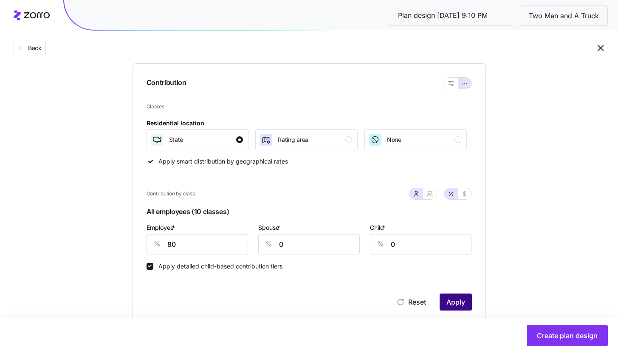
click at [448, 303] on span "Apply" at bounding box center [455, 302] width 19 height 10
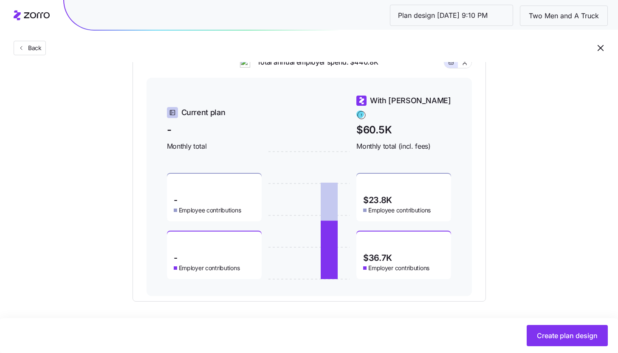
scroll to position [370, 0]
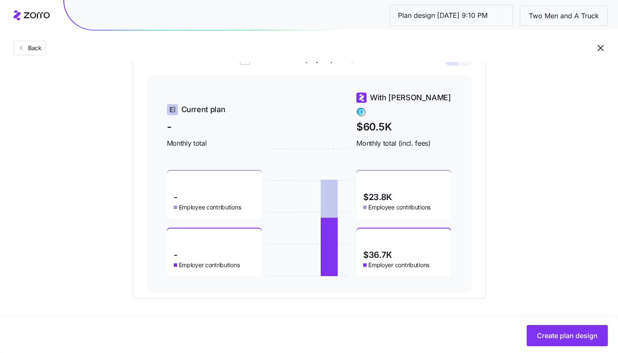
click at [468, 65] on button "button" at bounding box center [465, 59] width 14 height 11
click at [447, 65] on button "button" at bounding box center [451, 59] width 14 height 11
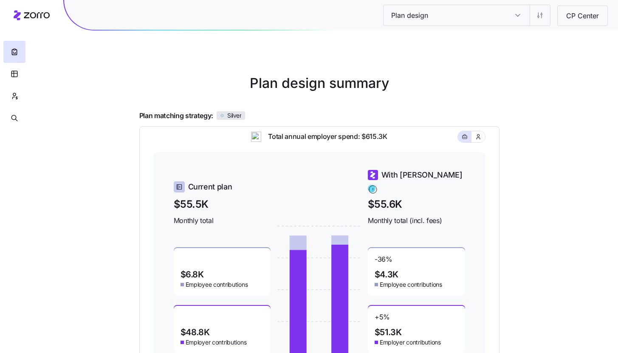
scroll to position [113, 0]
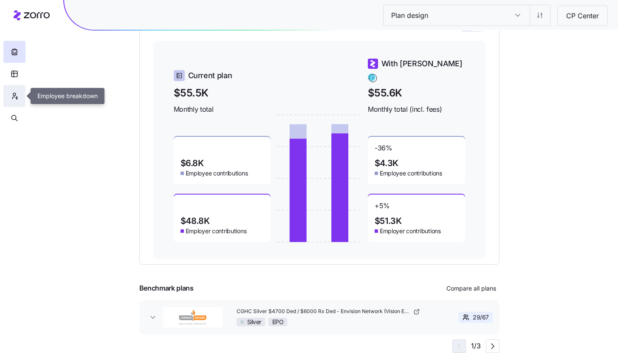
click at [14, 93] on icon "button" at bounding box center [15, 96] width 8 height 8
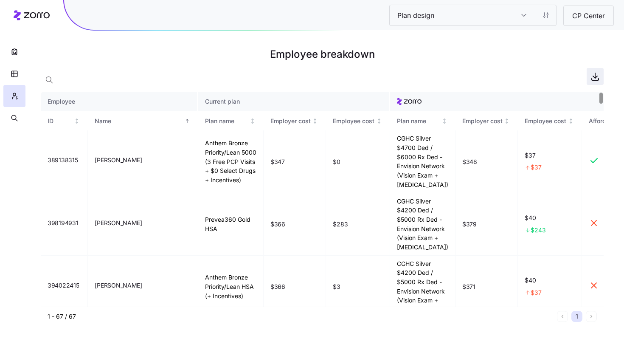
click at [595, 81] on icon "button" at bounding box center [595, 76] width 10 height 10
click at [537, 19] on html "Plan design Plan design CP Center Employee breakdown Employee Current plan ID N…" at bounding box center [312, 176] width 624 height 353
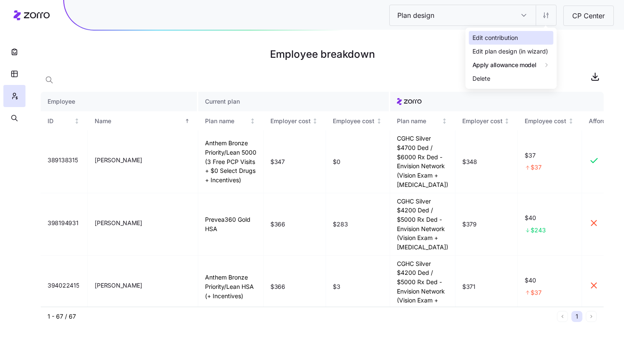
click at [528, 35] on div "Edit contribution" at bounding box center [511, 38] width 84 height 14
